Goal: Task Accomplishment & Management: Use online tool/utility

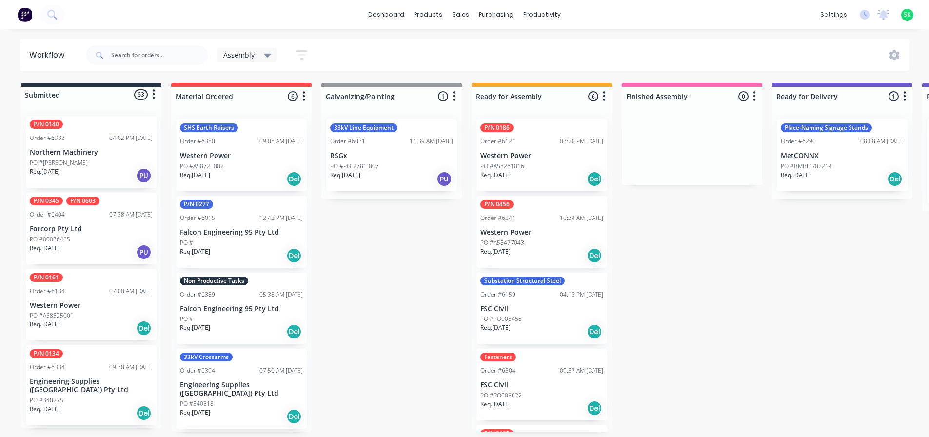
click at [227, 302] on div "Non Productive Tasks Order #6389 05:38 AM [DATE] Falcon Engineering 95 Pty Ltd …" at bounding box center [241, 309] width 131 height 72
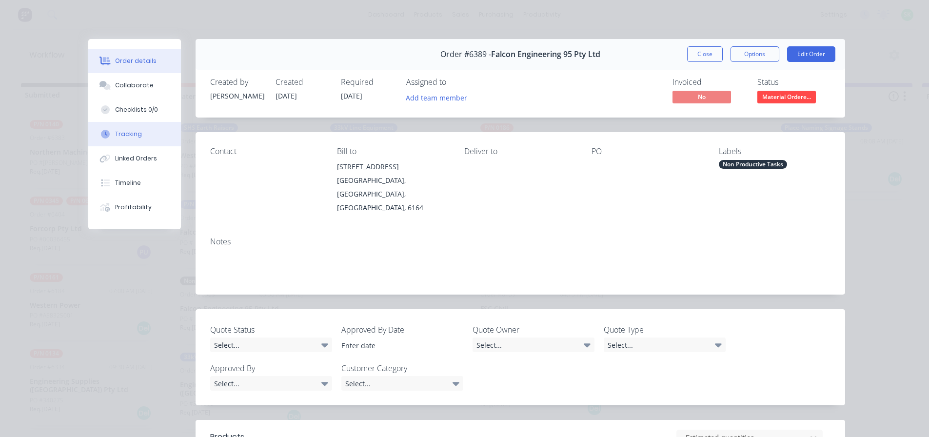
click at [123, 136] on div "Tracking" at bounding box center [128, 134] width 27 height 9
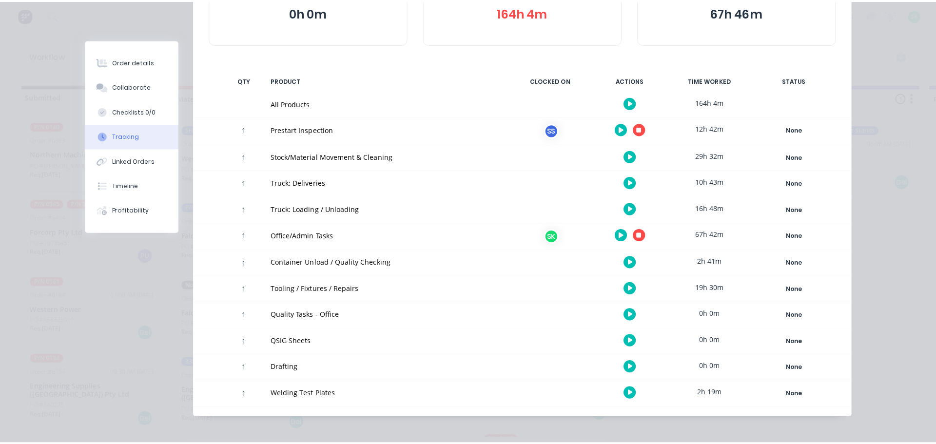
scroll to position [146, 0]
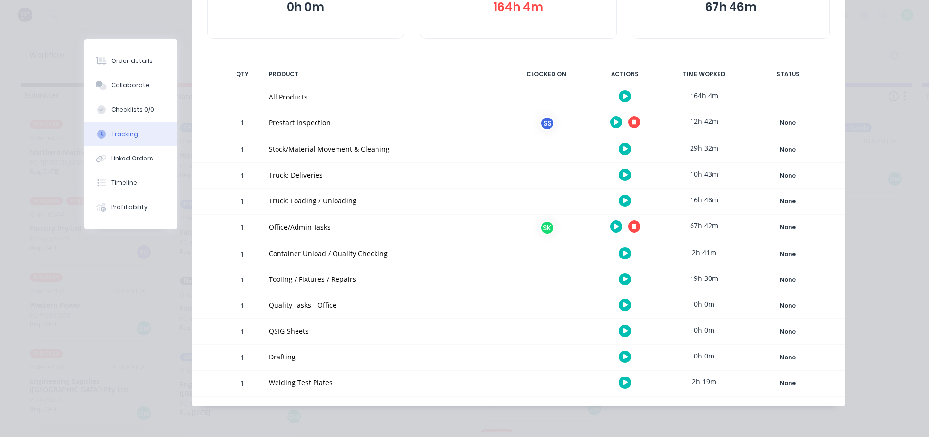
click at [632, 119] on button "button" at bounding box center [634, 122] width 12 height 12
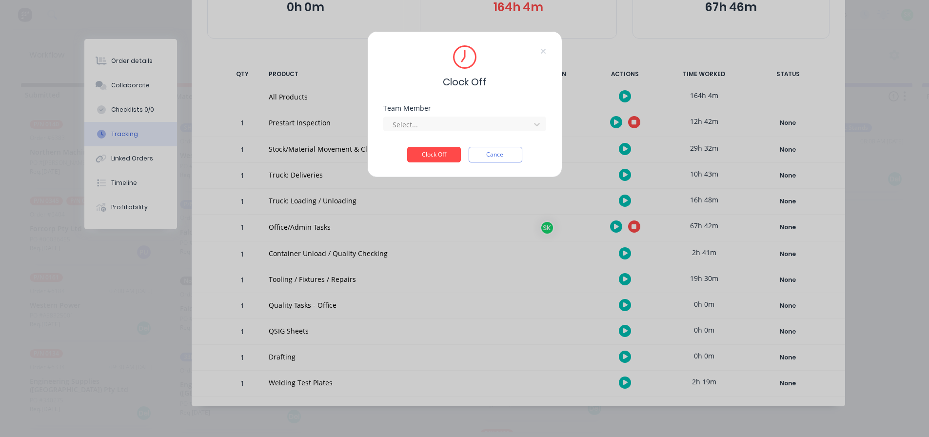
scroll to position [139, 0]
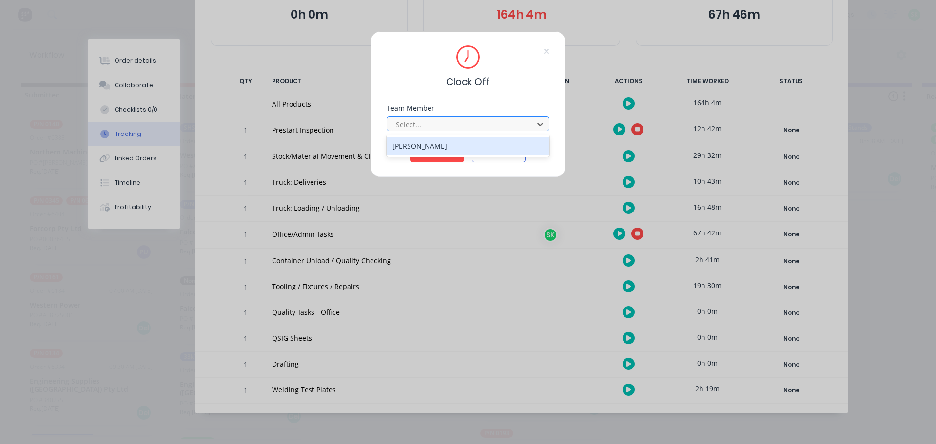
click at [457, 125] on div at bounding box center [462, 125] width 134 height 12
click at [441, 148] on div "[PERSON_NAME]" at bounding box center [468, 146] width 163 height 18
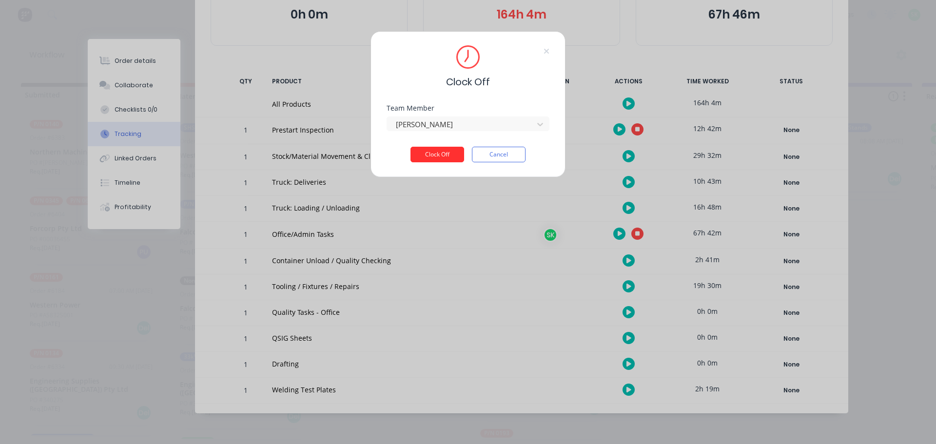
click at [437, 153] on button "Clock Off" at bounding box center [438, 155] width 54 height 16
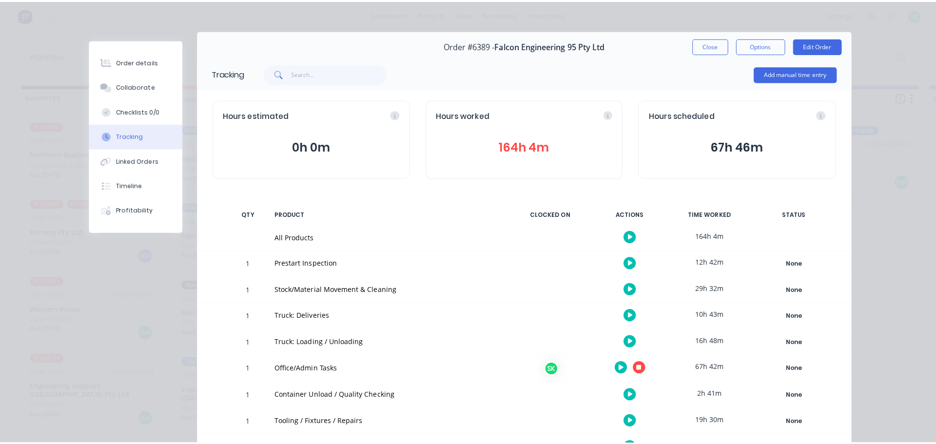
scroll to position [0, 0]
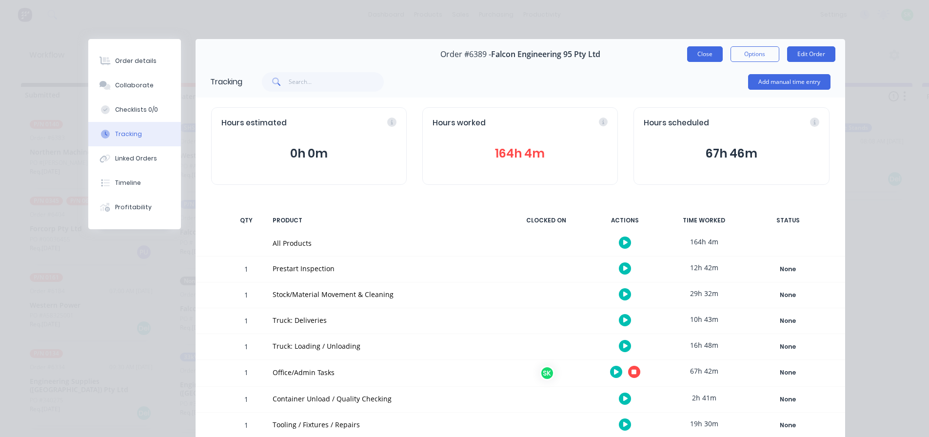
click at [699, 59] on button "Close" at bounding box center [705, 54] width 36 height 16
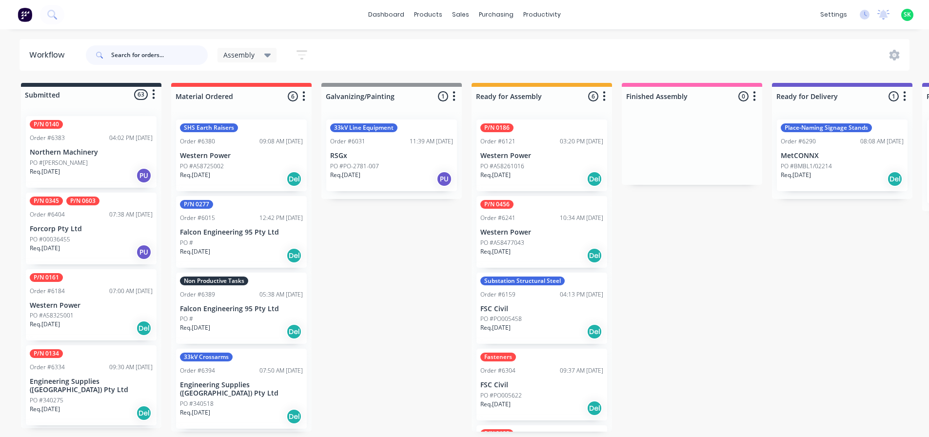
click at [131, 56] on input "text" at bounding box center [159, 55] width 97 height 20
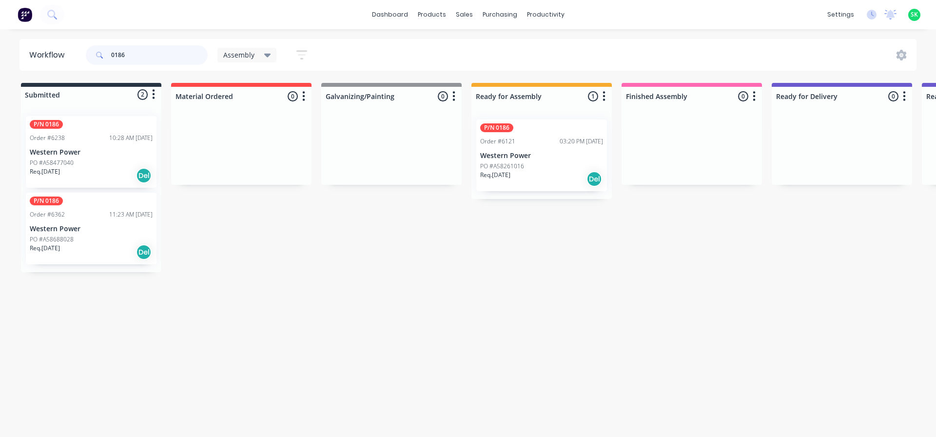
type input "0186"
click at [558, 151] on div "P/N 0186 Order #6121 03:20 PM [DATE] Western Power PO #A58261016 Req. [DATE] Del" at bounding box center [542, 155] width 131 height 72
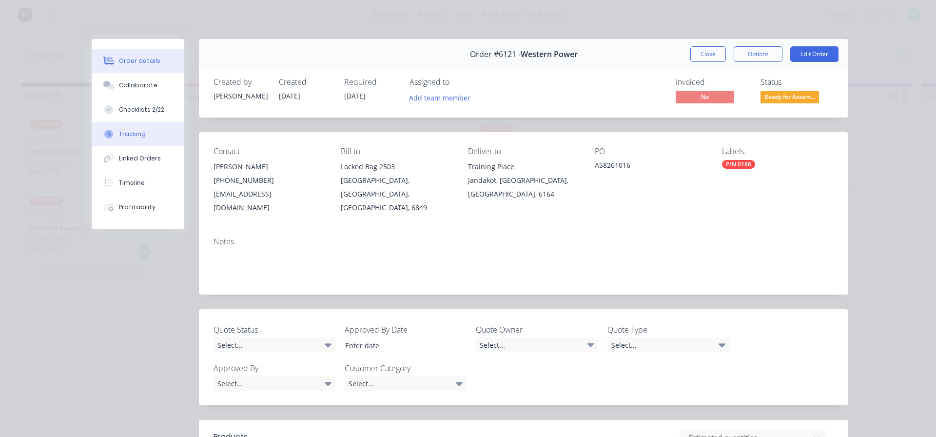
click at [115, 131] on button "Tracking" at bounding box center [138, 134] width 93 height 24
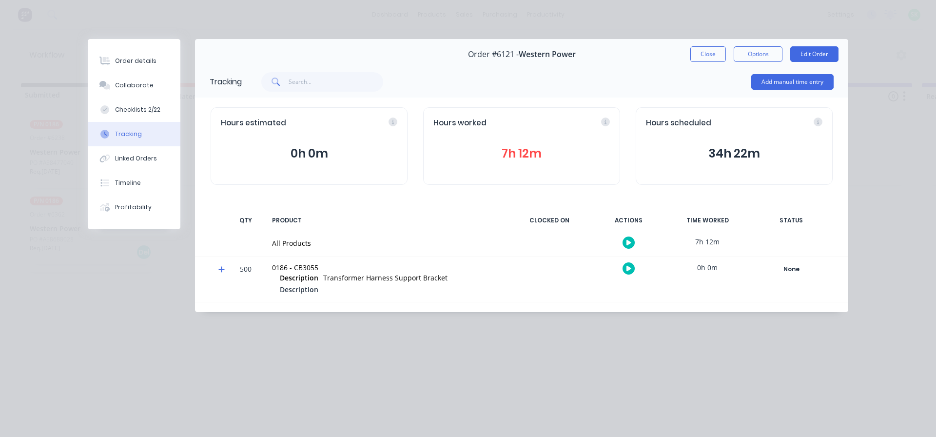
click at [624, 243] on button "button" at bounding box center [629, 243] width 12 height 12
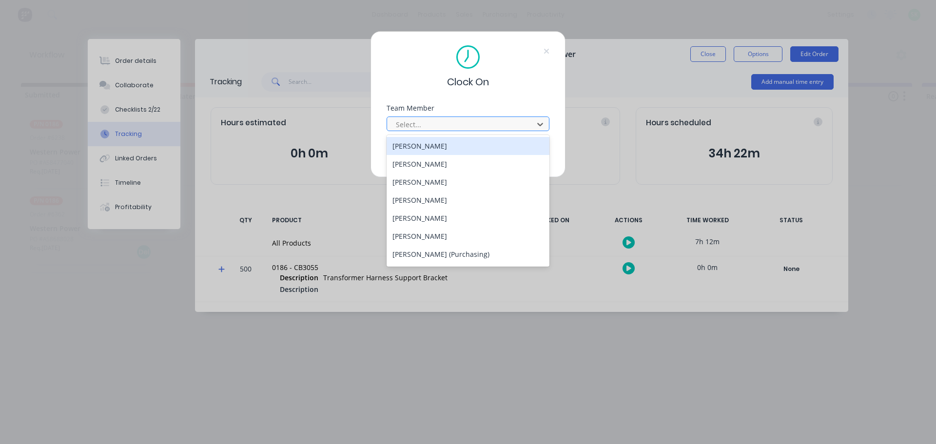
click at [491, 121] on div at bounding box center [462, 125] width 134 height 12
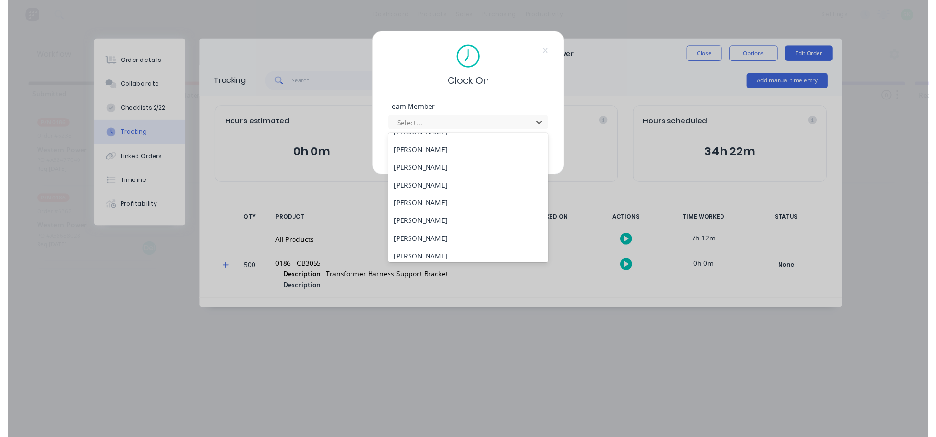
scroll to position [390, 0]
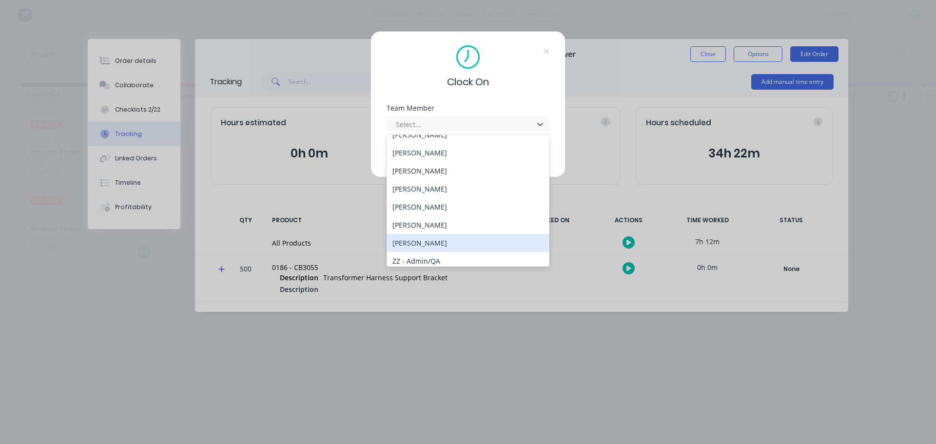
click at [421, 246] on div "[PERSON_NAME]" at bounding box center [468, 243] width 163 height 18
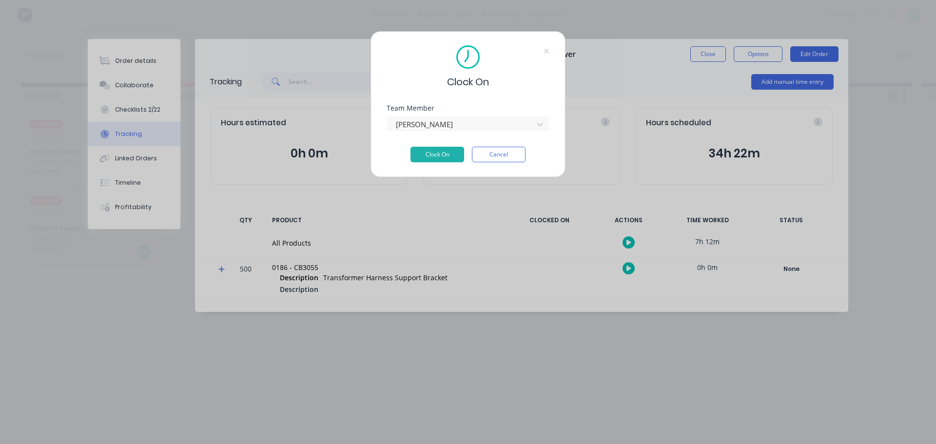
click at [435, 145] on div "Team Member [PERSON_NAME]" at bounding box center [468, 126] width 163 height 42
click at [433, 151] on button "Clock On" at bounding box center [438, 155] width 54 height 16
